Goal: Task Accomplishment & Management: Manage account settings

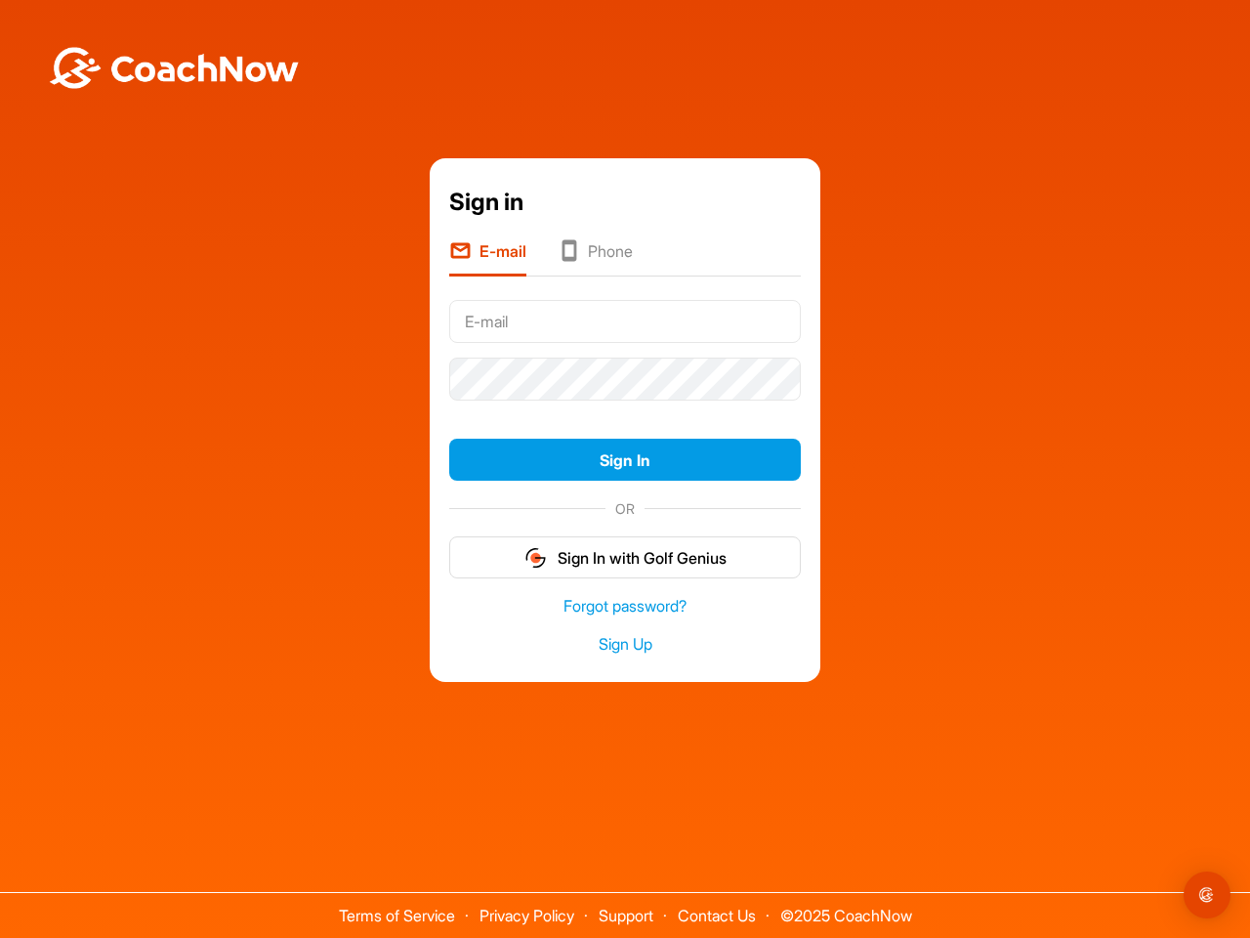
click at [625, 408] on form "Sign In OR Sign In with Golf Genius" at bounding box center [625, 436] width 352 height 286
click at [625, 459] on button "Sign In" at bounding box center [625, 460] width 352 height 42
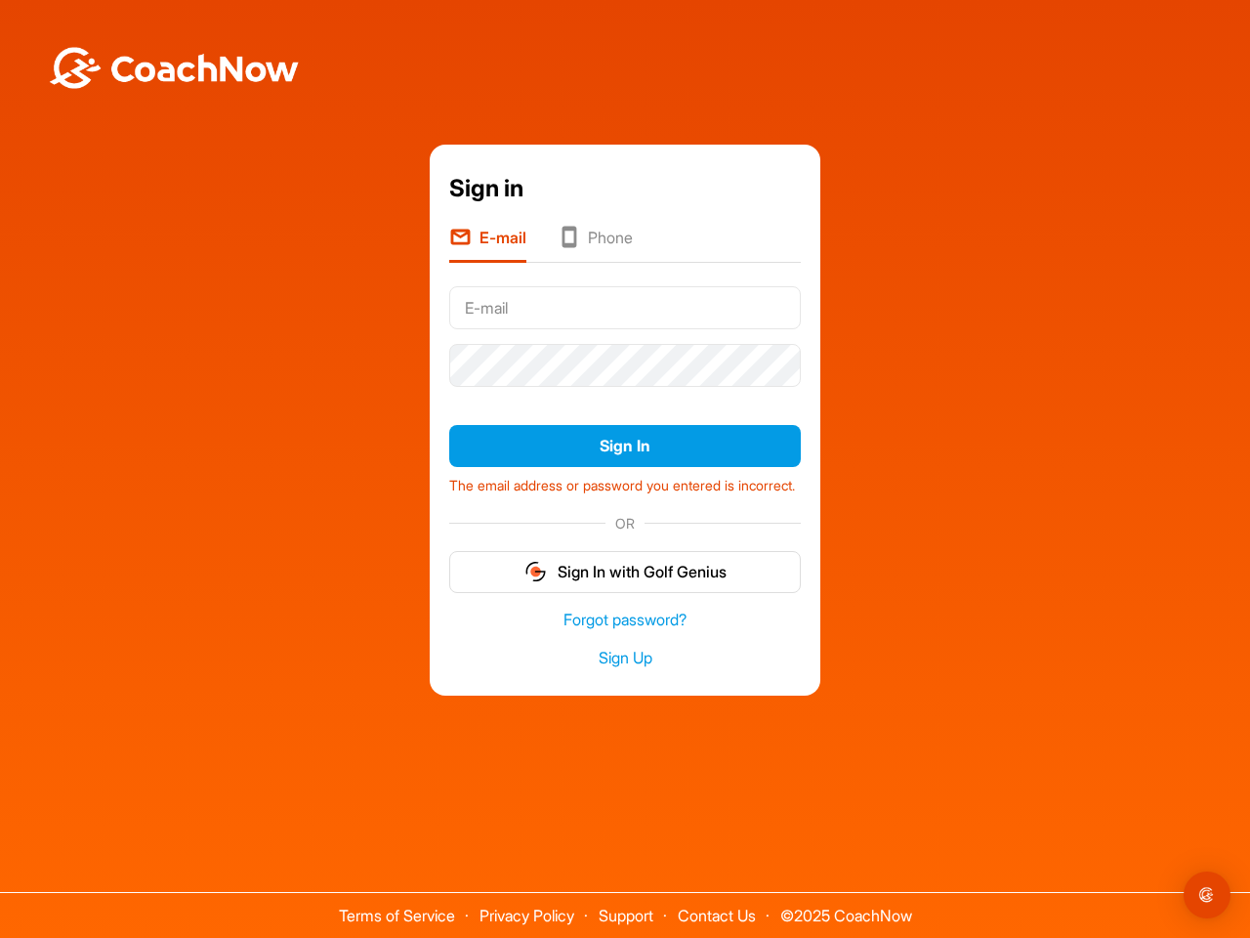
click at [625, 557] on form "Sign In The email address or password you entered is incorrect. OR Sign In with…" at bounding box center [625, 435] width 352 height 314
click at [1208, 895] on img "Open Intercom Messenger" at bounding box center [1207, 894] width 23 height 23
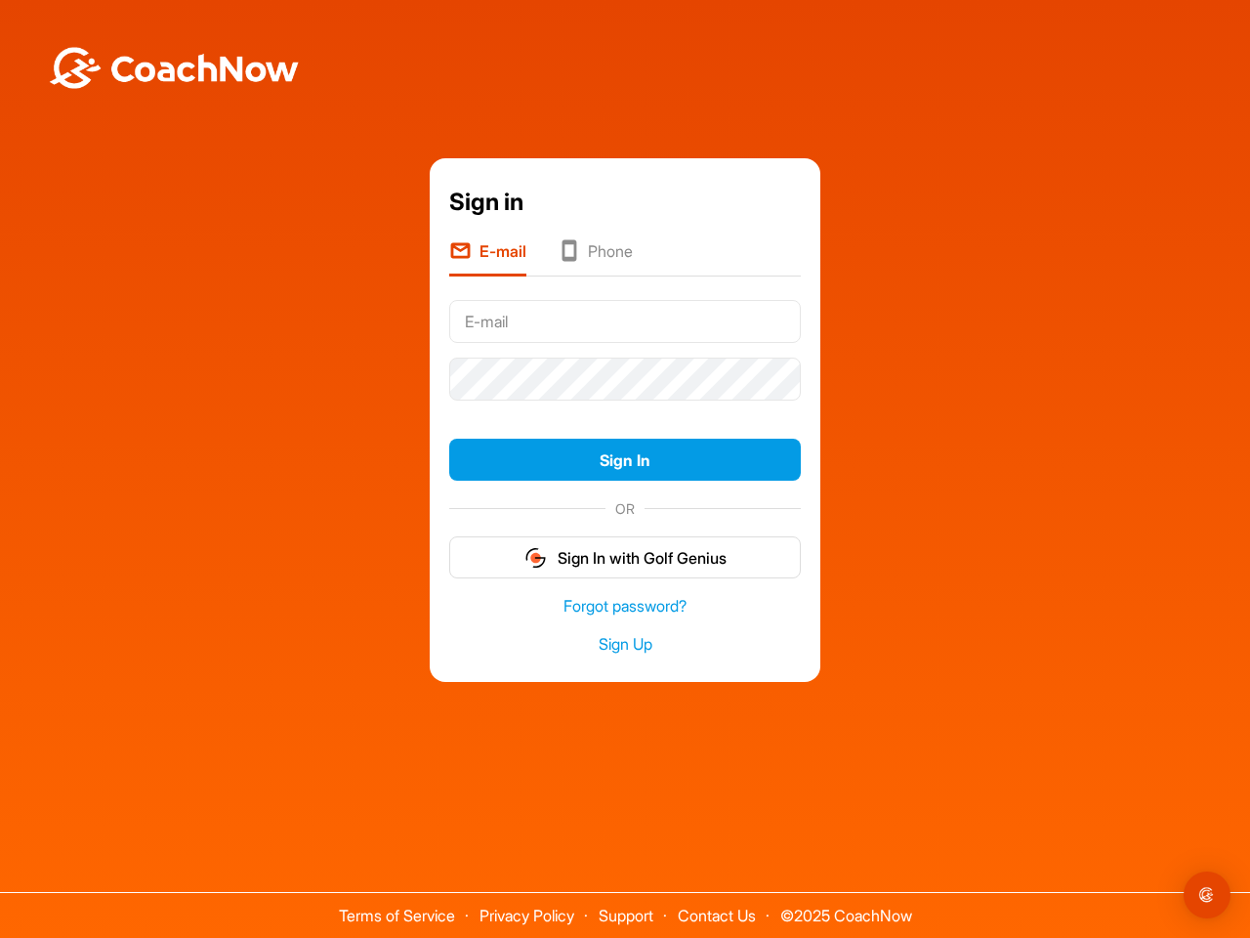
click at [625, 408] on form "Sign In OR Sign In with Golf Genius" at bounding box center [625, 436] width 352 height 286
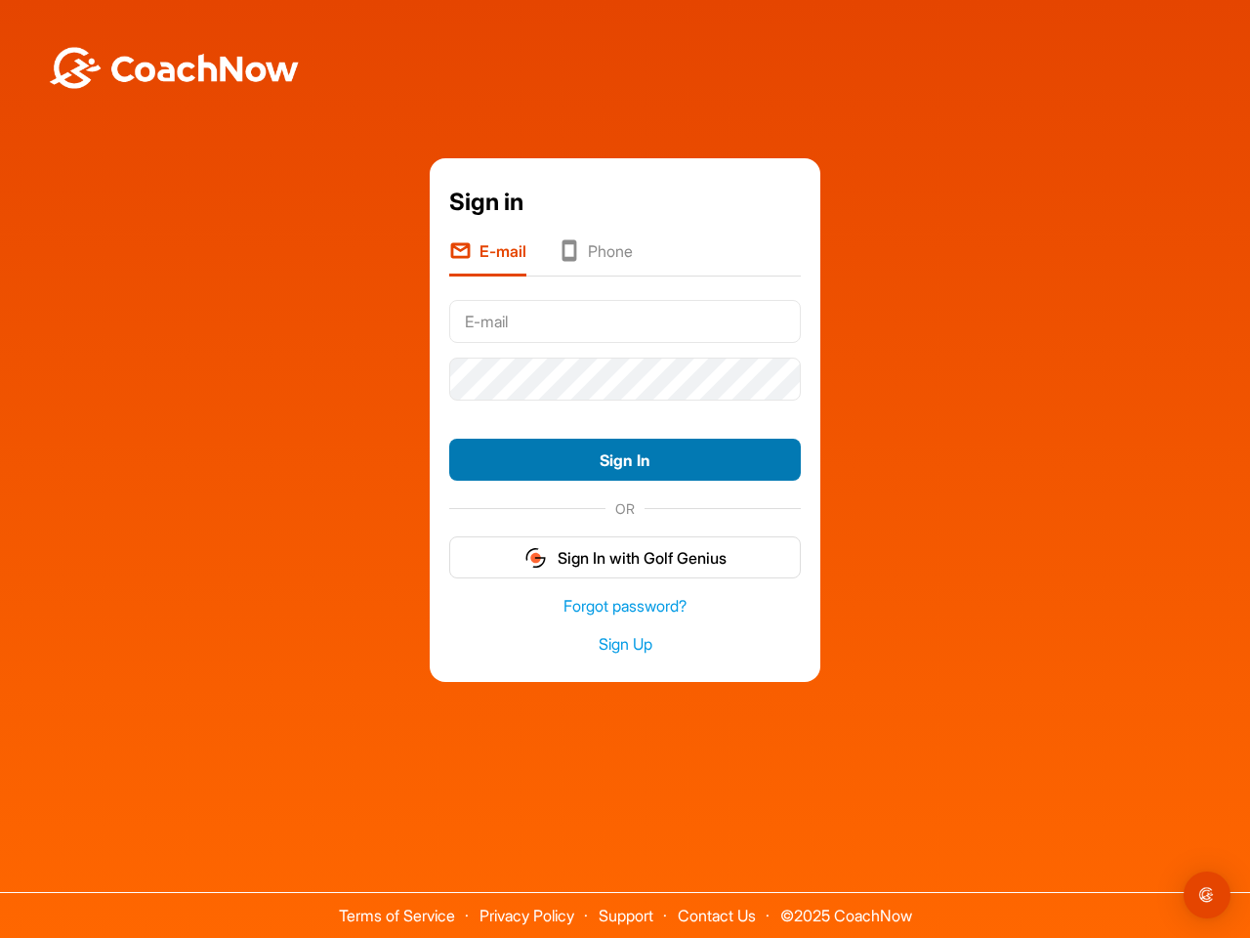
click at [625, 459] on button "Sign In" at bounding box center [625, 460] width 352 height 42
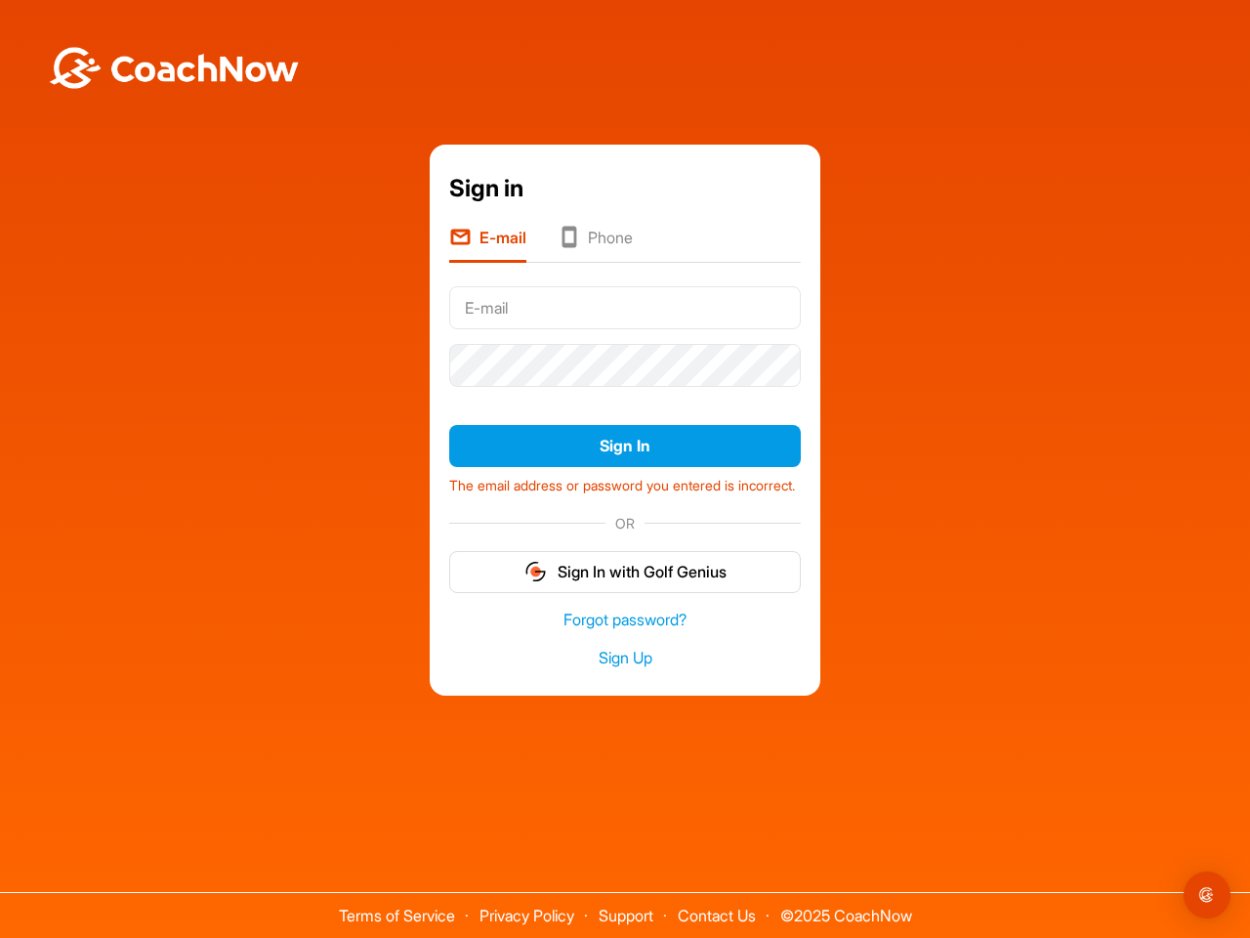
click at [625, 557] on form "Sign In The email address or password you entered is incorrect. OR Sign In with…" at bounding box center [625, 435] width 352 height 314
click at [1208, 895] on img "Open Intercom Messenger" at bounding box center [1207, 894] width 23 height 23
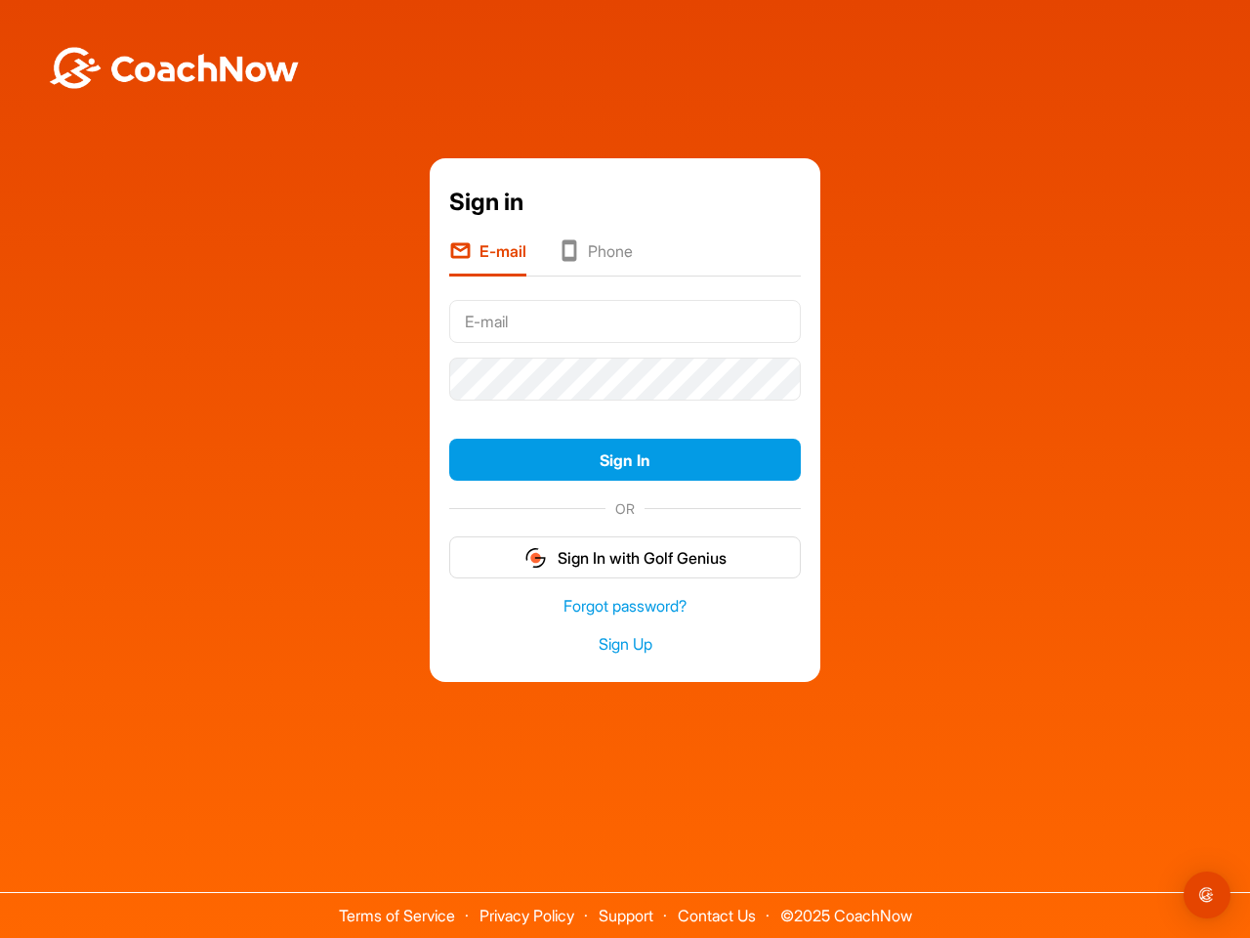
click at [625, 408] on form "Sign In OR Sign In with Golf Genius" at bounding box center [625, 436] width 352 height 286
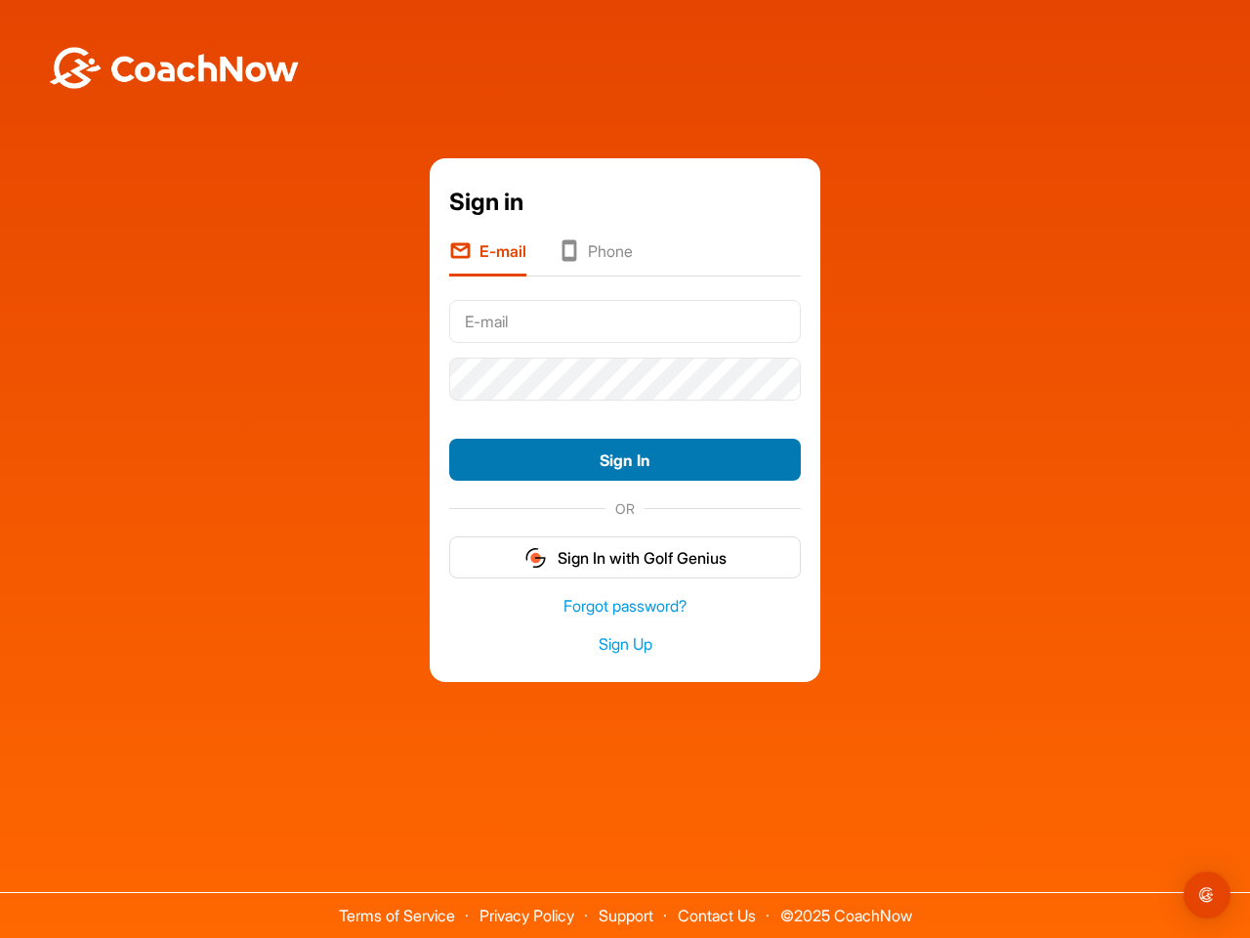
click at [625, 459] on button "Sign In" at bounding box center [625, 460] width 352 height 42
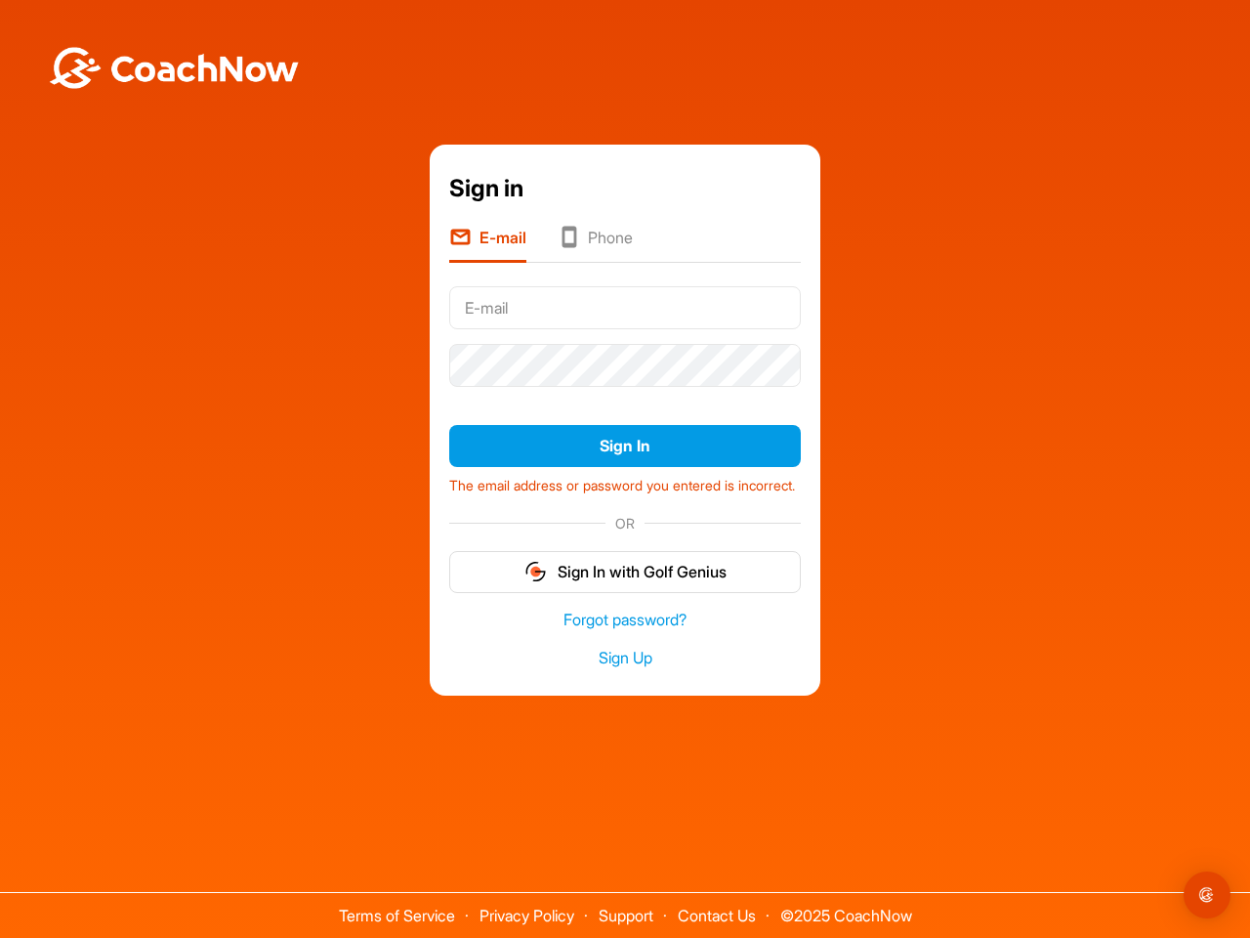
click at [625, 557] on form "Sign In The email address or password you entered is incorrect. OR Sign In with…" at bounding box center [625, 435] width 352 height 314
click at [1208, 895] on img "Open Intercom Messenger" at bounding box center [1207, 894] width 23 height 23
